Goal: Task Accomplishment & Management: Manage account settings

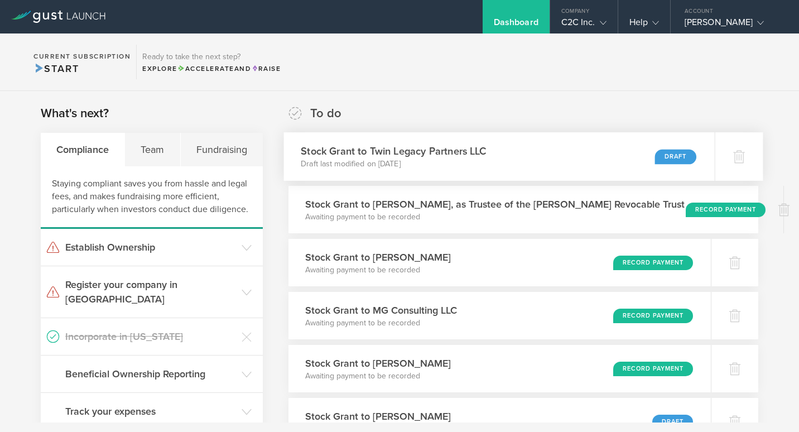
click at [447, 147] on h3 "Stock Grant to Twin Legacy Partners LLC" at bounding box center [394, 150] width 186 height 15
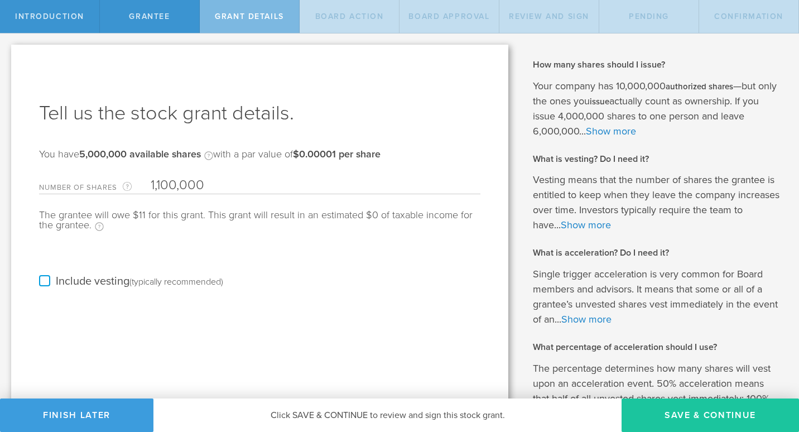
click at [649, 415] on button "Save & Continue" at bounding box center [711, 415] width 178 height 33
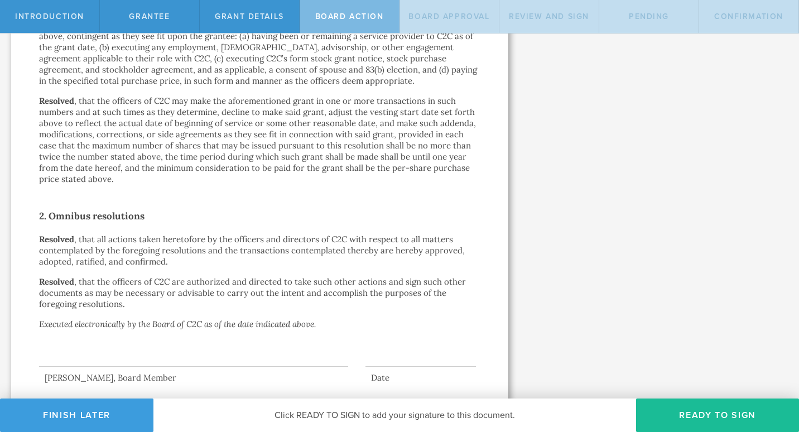
scroll to position [581, 0]
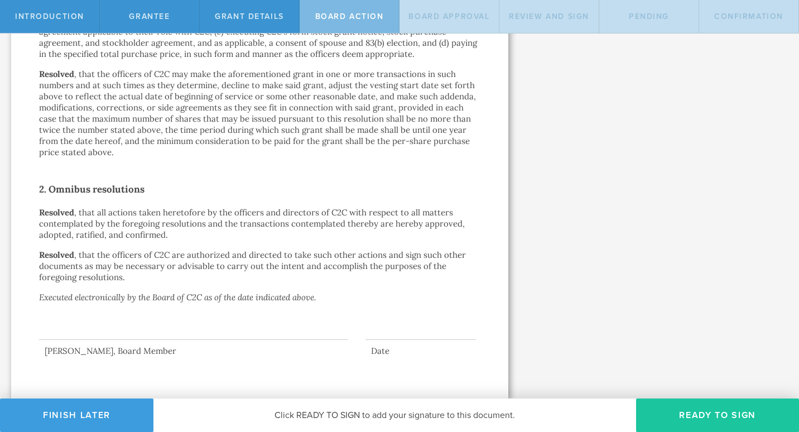
click at [723, 419] on button "Ready to Sign" at bounding box center [717, 415] width 163 height 33
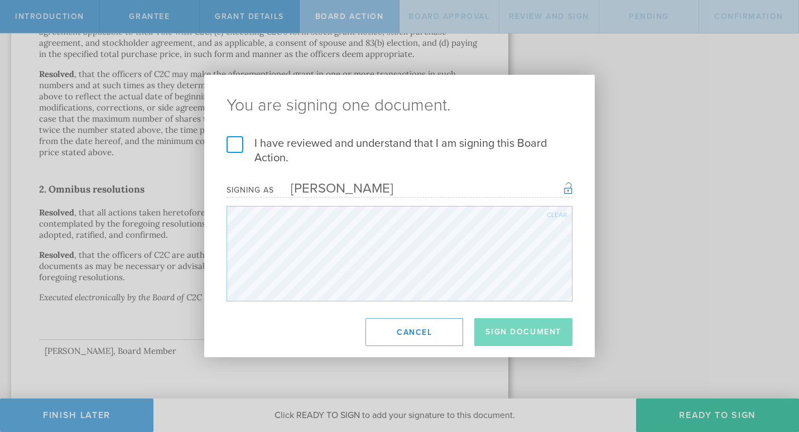
click at [495, 348] on footer "Sign Document Cancel" at bounding box center [399, 332] width 391 height 50
click at [228, 147] on label "I have reviewed and understand that I am signing this Board Action." at bounding box center [400, 150] width 346 height 29
click at [0, 0] on input "I have reviewed and understand that I am signing this Board Action." at bounding box center [0, 0] width 0 height 0
click at [525, 333] on button "Sign Document" at bounding box center [524, 332] width 98 height 28
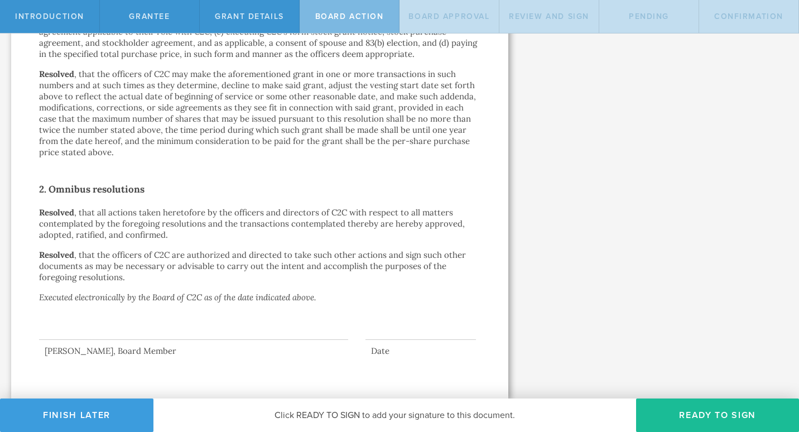
scroll to position [0, 0]
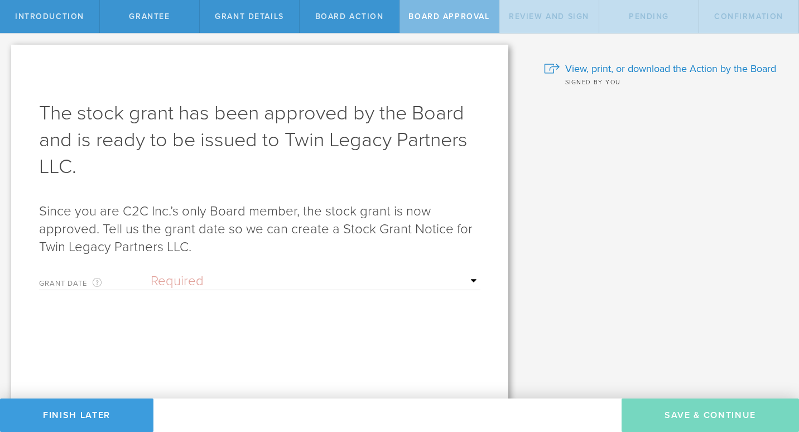
click at [458, 285] on select "Required Upon grantee's signature A specific date" at bounding box center [316, 281] width 330 height 17
select select "uponGranteeSignature"
click at [151, 273] on select "Required Upon grantee's signature A specific date" at bounding box center [316, 281] width 330 height 17
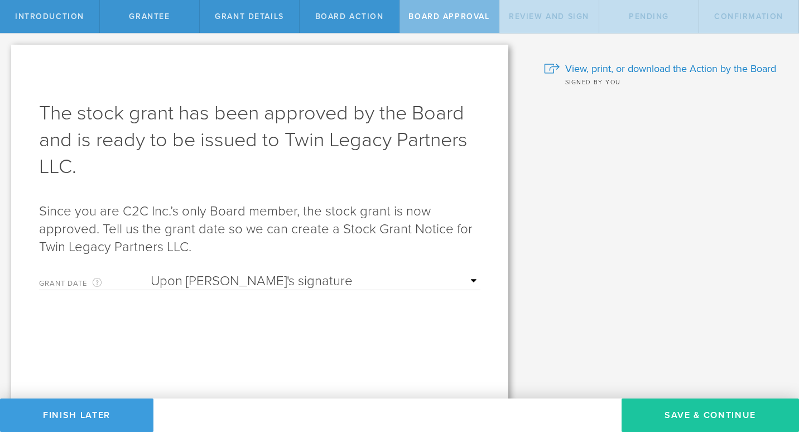
click at [674, 409] on button "Save & Continue" at bounding box center [711, 415] width 178 height 33
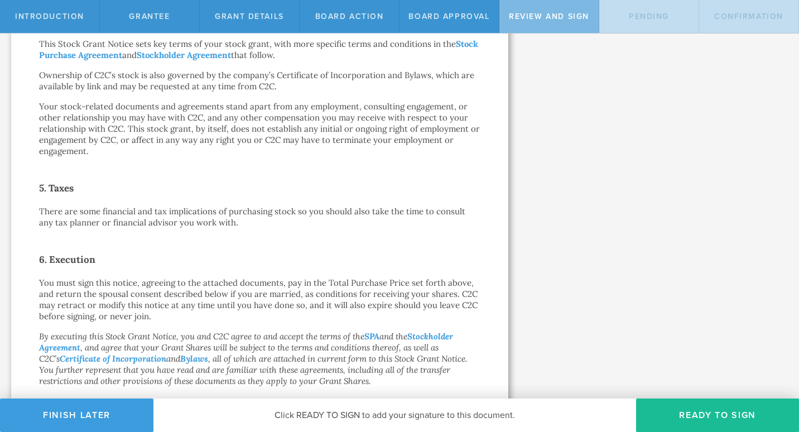
scroll to position [588, 0]
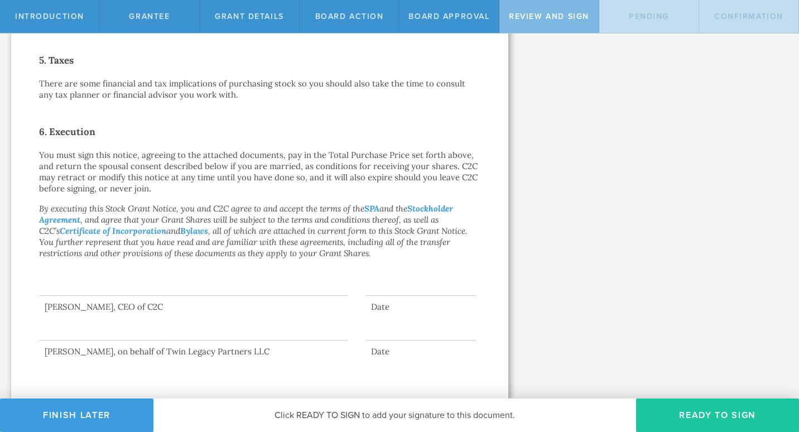
click at [728, 418] on button "Ready to Sign" at bounding box center [717, 415] width 163 height 33
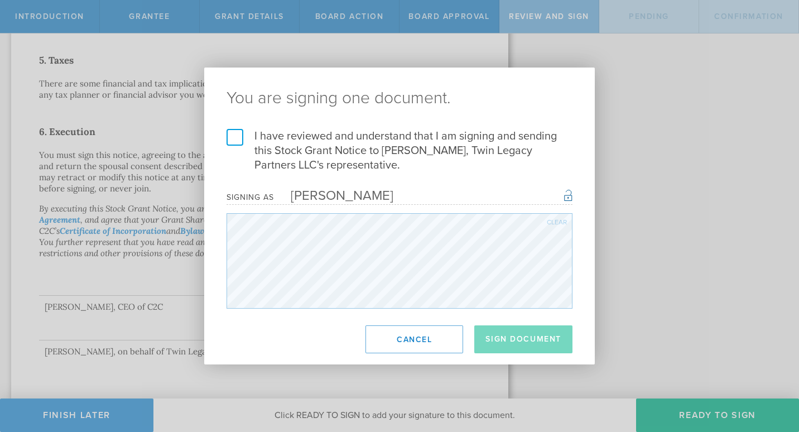
click at [242, 142] on label "I have reviewed and understand that I am signing and sending this Stock Grant N…" at bounding box center [400, 151] width 346 height 44
click at [0, 0] on input "I have reviewed and understand that I am signing and sending this Stock Grant N…" at bounding box center [0, 0] width 0 height 0
click at [538, 329] on button "Sign Document" at bounding box center [524, 339] width 98 height 28
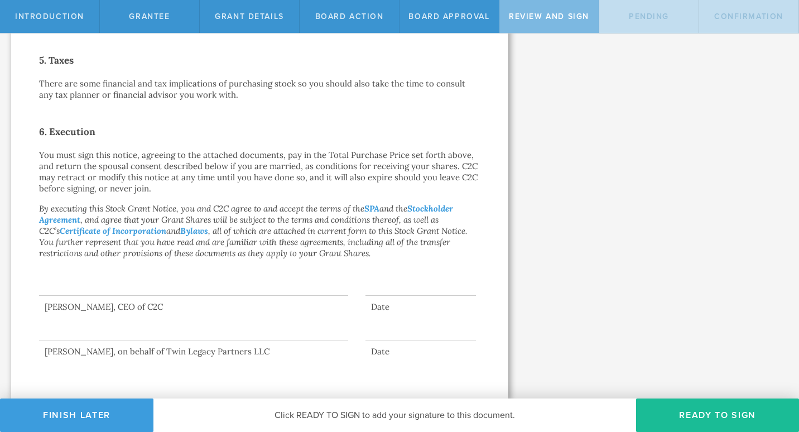
scroll to position [0, 0]
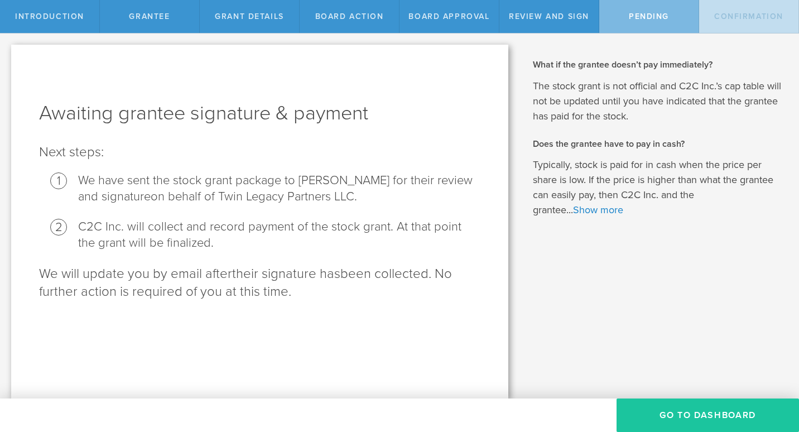
click at [682, 419] on button "Go To Dashboard" at bounding box center [708, 415] width 183 height 33
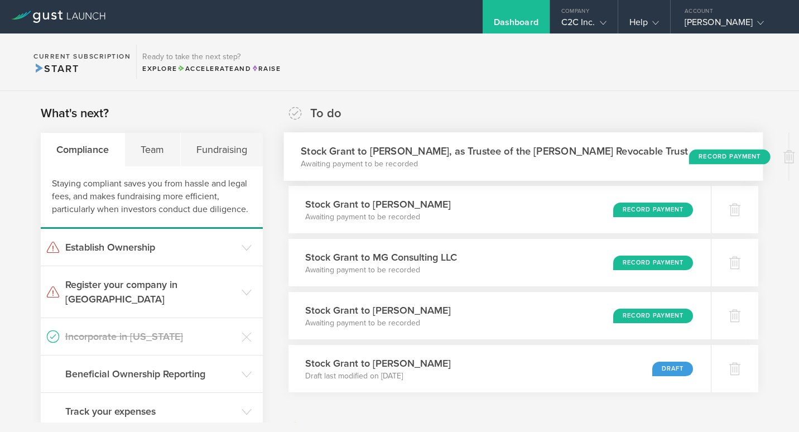
click at [583, 156] on h3 "Stock Grant to [PERSON_NAME], as Trustee of the [PERSON_NAME] Revocable Trust" at bounding box center [494, 150] width 387 height 15
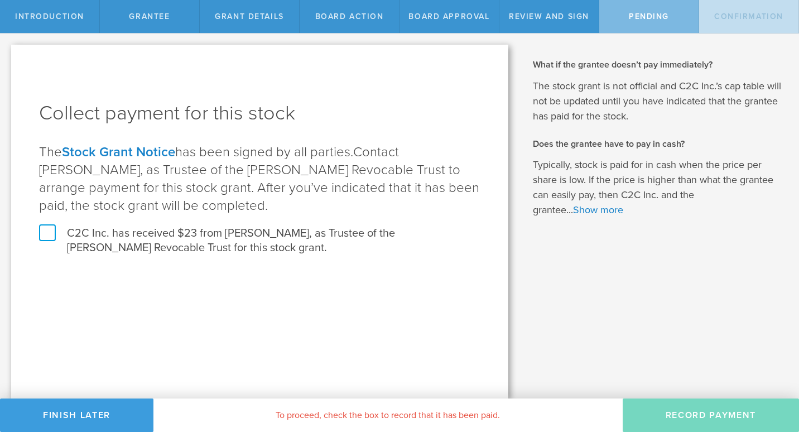
click at [50, 236] on label "C2C Inc. has received $23 from Kristin Bergstrom, as Trustee of the Kristin Ber…" at bounding box center [260, 240] width 442 height 29
click at [0, 0] on input "C2C Inc. has received $23 from Kristin Bergstrom, as Trustee of the Kristin Ber…" at bounding box center [0, 0] width 0 height 0
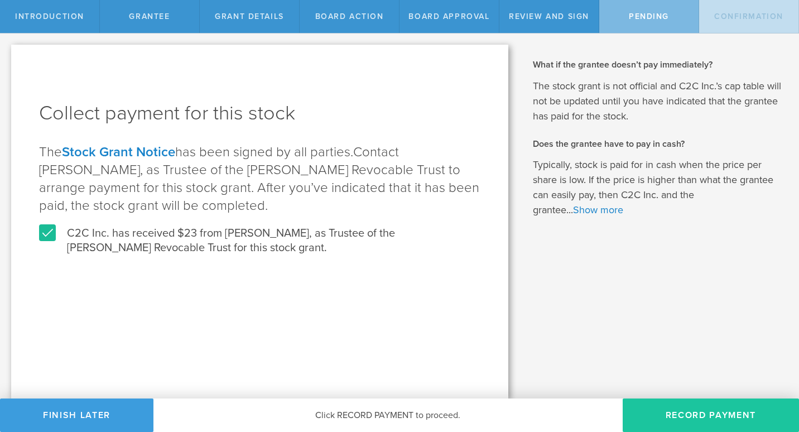
click at [677, 419] on button "Record Payment" at bounding box center [711, 415] width 176 height 33
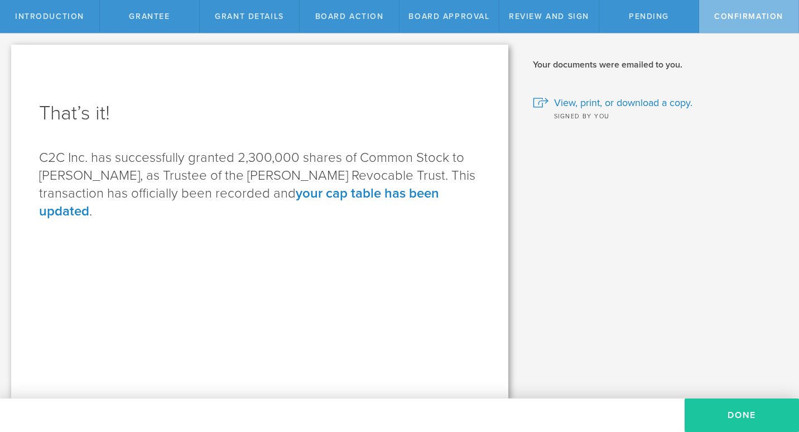
click at [740, 423] on button "Done" at bounding box center [742, 415] width 114 height 33
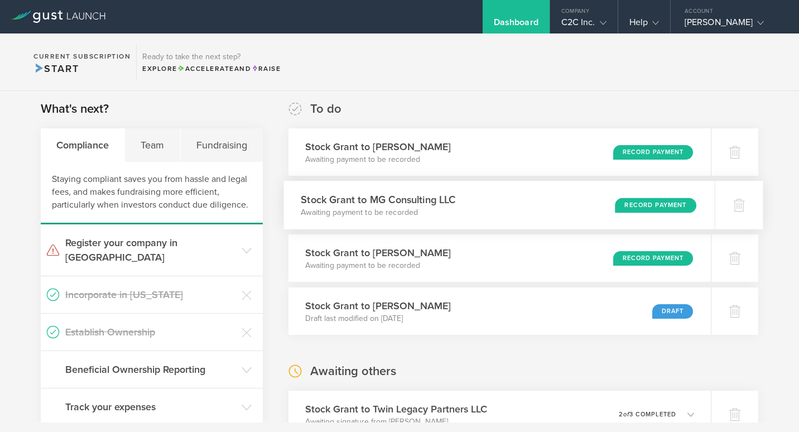
scroll to position [205, 0]
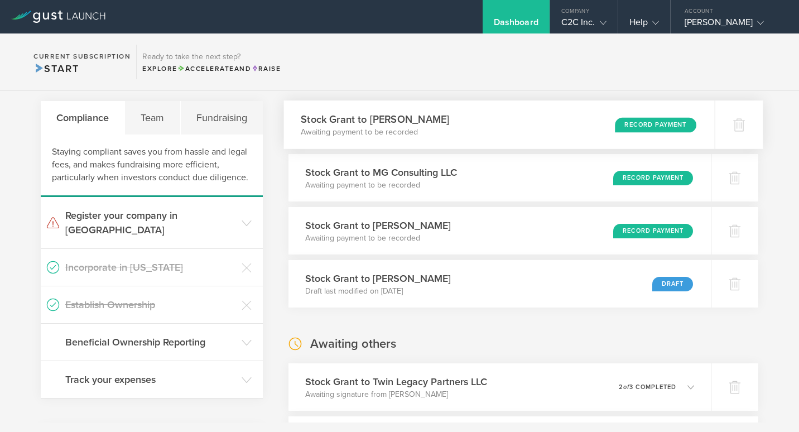
click at [467, 129] on div "Stock Grant to [PERSON_NAME] Awaiting payment to be recorded Record Payment" at bounding box center [499, 124] width 431 height 49
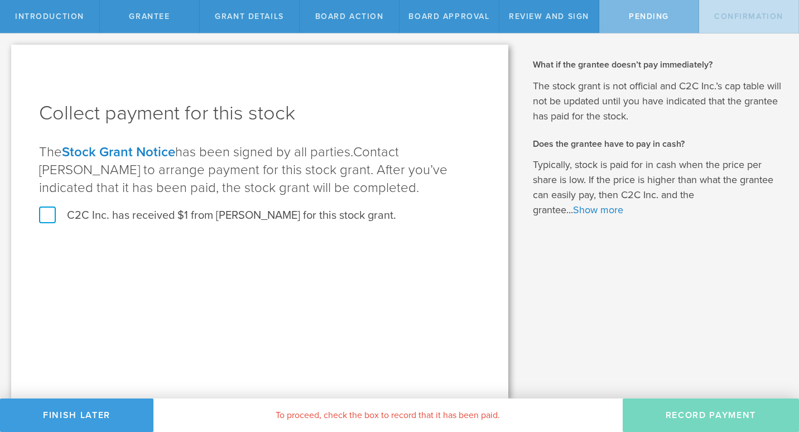
click at [46, 221] on label "C2C Inc. has received $1 from [PERSON_NAME] for this stock grant." at bounding box center [217, 215] width 357 height 15
click at [0, 0] on input "C2C Inc. has received $1 from [PERSON_NAME] for this stock grant." at bounding box center [0, 0] width 0 height 0
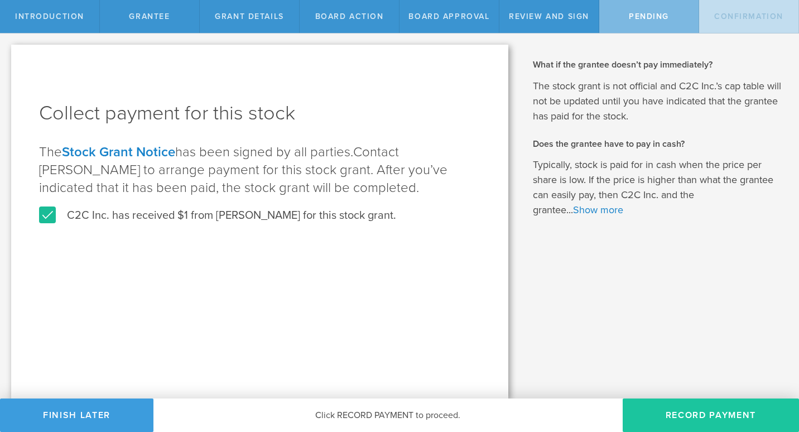
click at [692, 406] on button "Record Payment" at bounding box center [711, 415] width 176 height 33
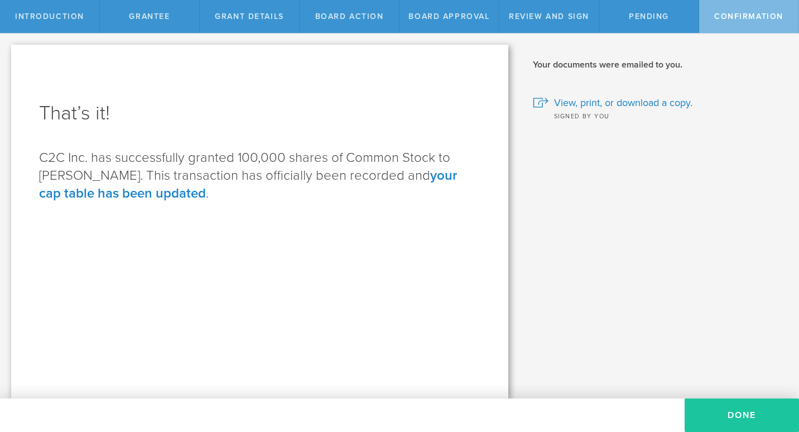
click at [733, 421] on button "Done" at bounding box center [742, 415] width 114 height 33
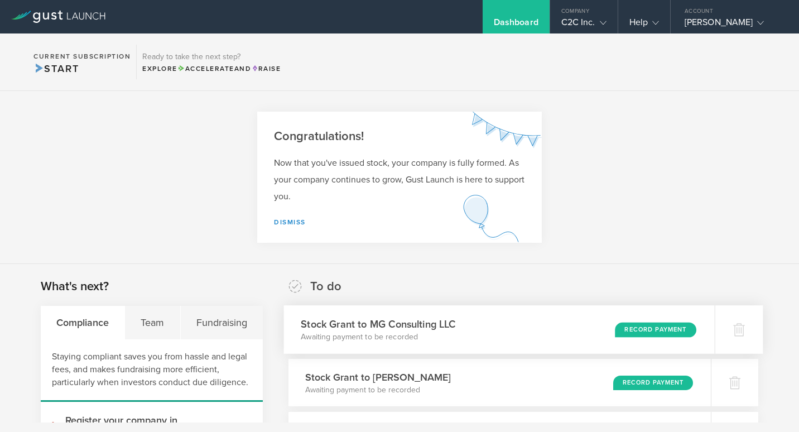
click at [593, 330] on div "Stock Grant to MG Consulting LLC Awaiting payment to be recorded Record Payment" at bounding box center [499, 329] width 431 height 49
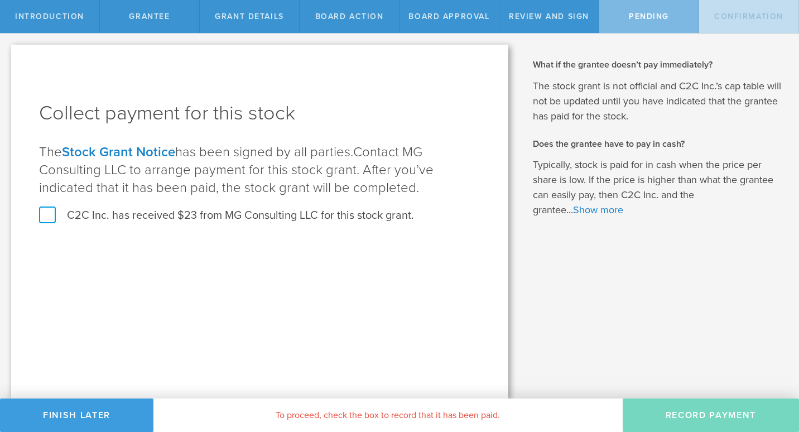
click at [49, 215] on label "C2C Inc. has received $23 from MG Consulting LLC for this stock grant." at bounding box center [226, 215] width 375 height 15
click at [0, 0] on input "C2C Inc. has received $23 from MG Consulting LLC for this stock grant." at bounding box center [0, 0] width 0 height 0
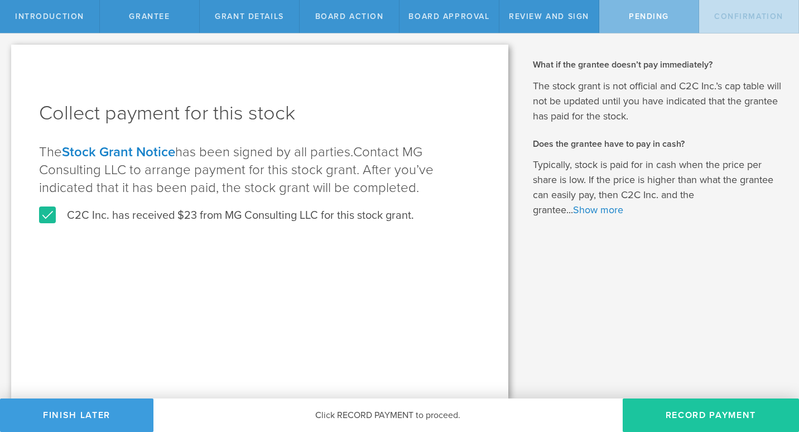
click at [689, 411] on button "Record Payment" at bounding box center [711, 415] width 176 height 33
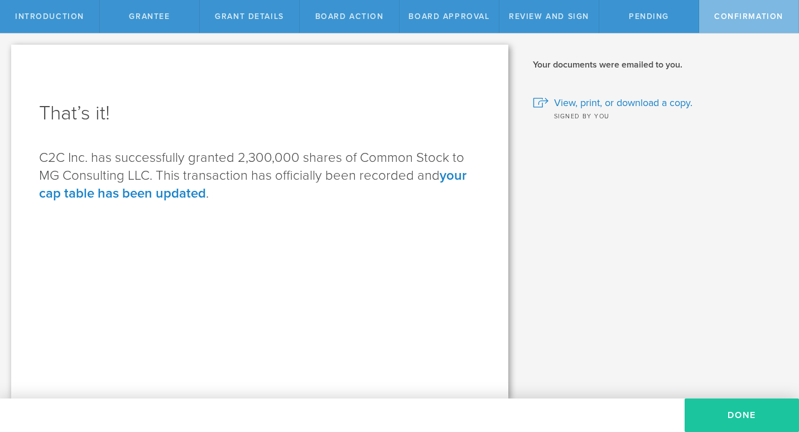
click at [721, 410] on button "Done" at bounding box center [742, 415] width 114 height 33
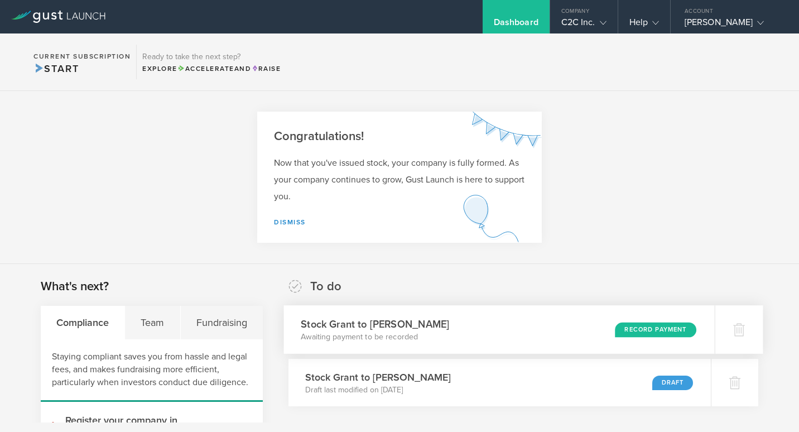
click at [573, 329] on div "Stock Grant to Addison Bergstrom Awaiting payment to be recorded Record Payment" at bounding box center [499, 329] width 431 height 49
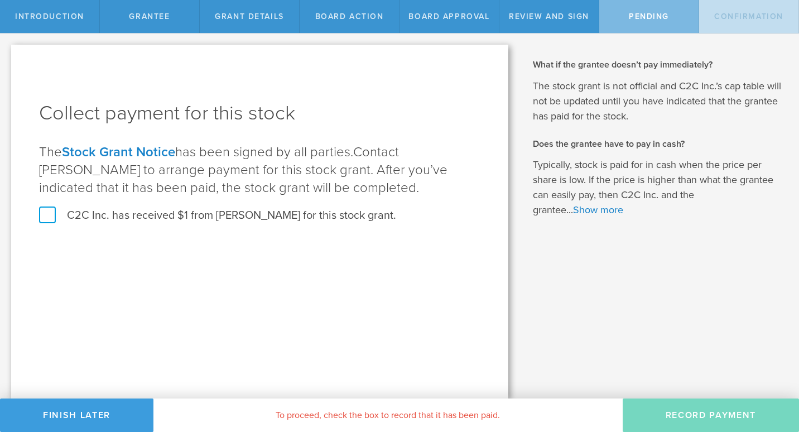
click at [44, 217] on label "C2C Inc. has received $1 from [PERSON_NAME] for this stock grant." at bounding box center [217, 215] width 357 height 15
click at [0, 0] on input "C2C Inc. has received $1 from [PERSON_NAME] for this stock grant." at bounding box center [0, 0] width 0 height 0
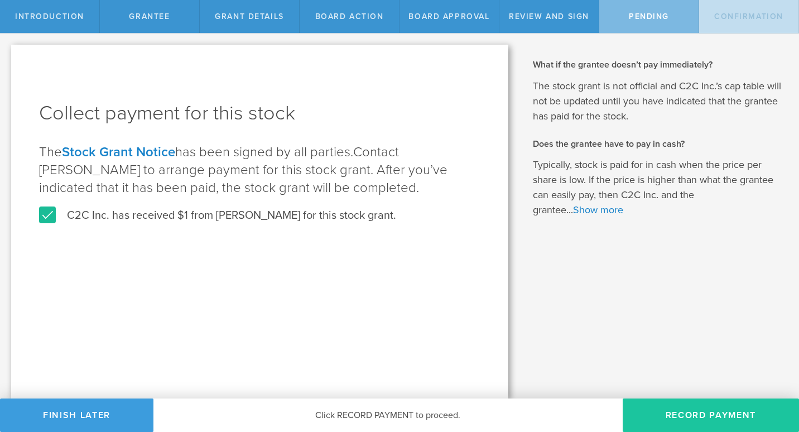
click at [697, 415] on button "Record Payment" at bounding box center [711, 415] width 176 height 33
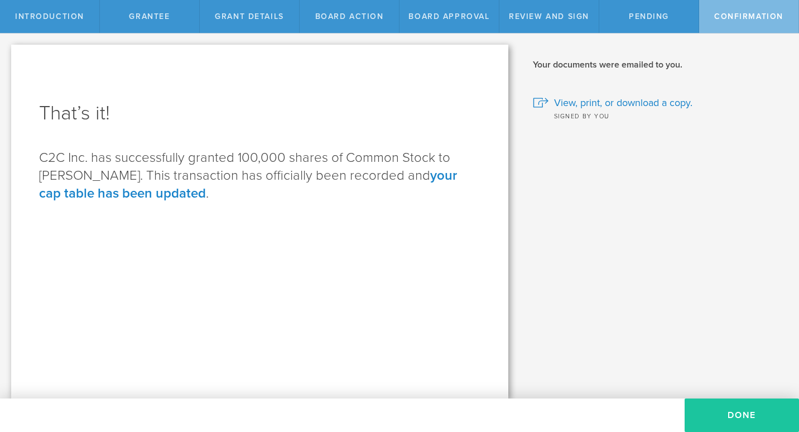
click at [738, 413] on button "Done" at bounding box center [742, 415] width 114 height 33
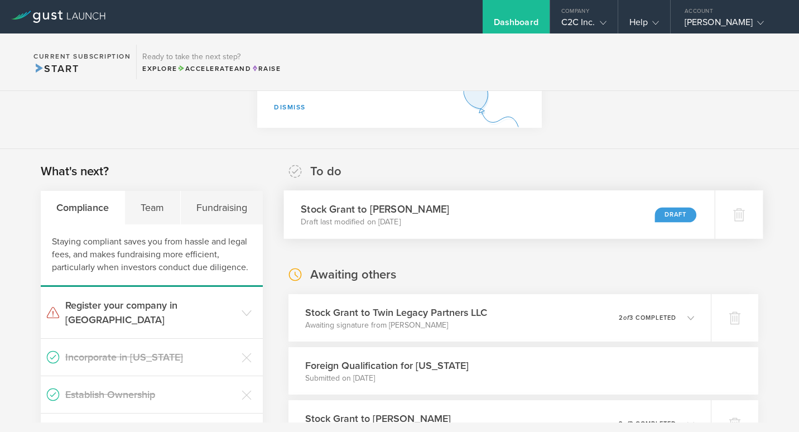
scroll to position [112, 0]
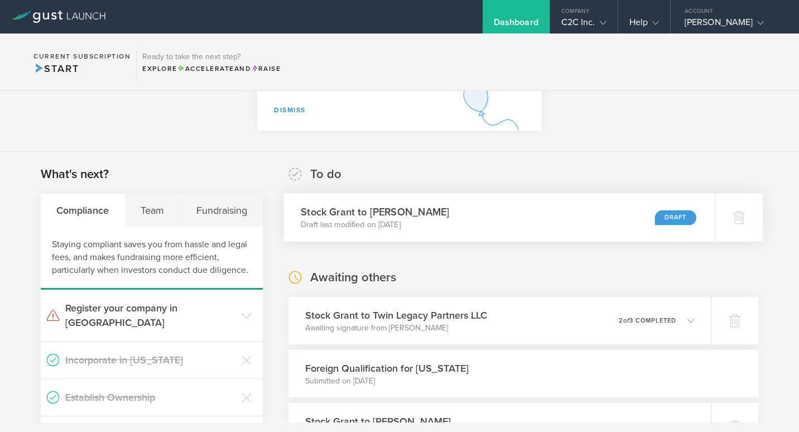
click at [588, 207] on div "Stock Grant to Lance Field Draft last modified on Aug 20, 2025 Draft" at bounding box center [499, 217] width 431 height 49
